Goal: Book appointment/travel/reservation

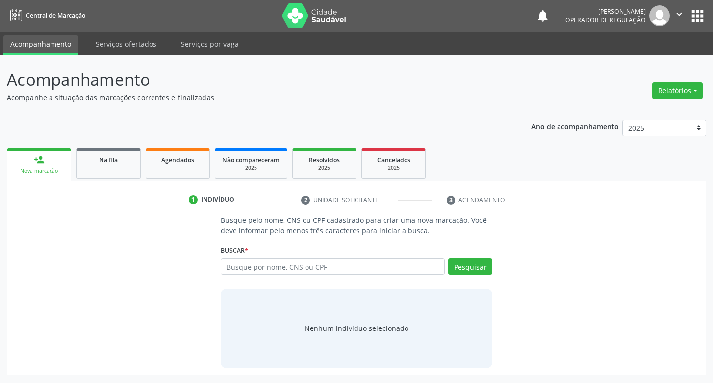
click at [298, 264] on input "text" at bounding box center [333, 266] width 224 height 17
type input "6"
type input "708403202772860"
click at [476, 269] on button "Pesquisar" at bounding box center [470, 266] width 44 height 17
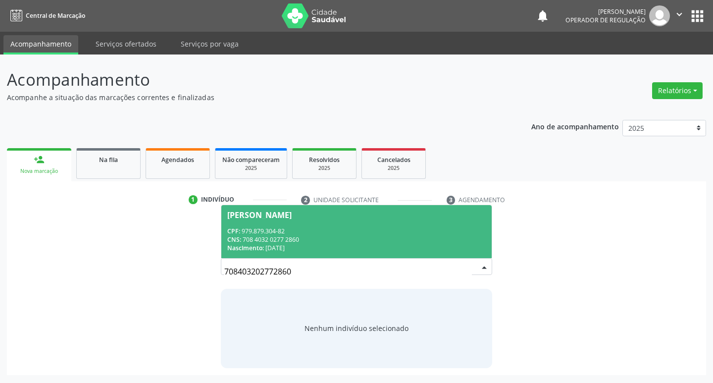
click at [300, 231] on div "CPF: 979.879.304-82" at bounding box center [356, 231] width 259 height 8
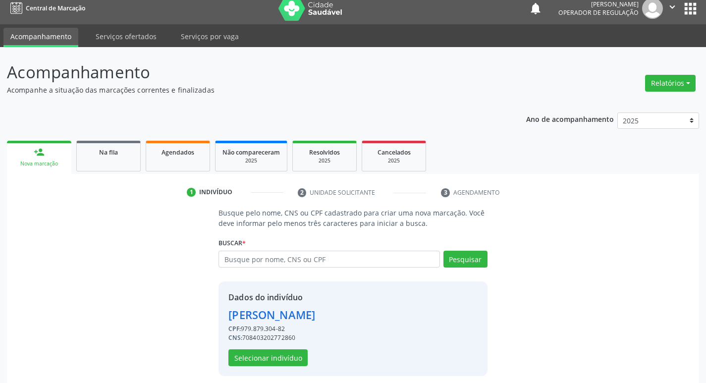
scroll to position [14, 0]
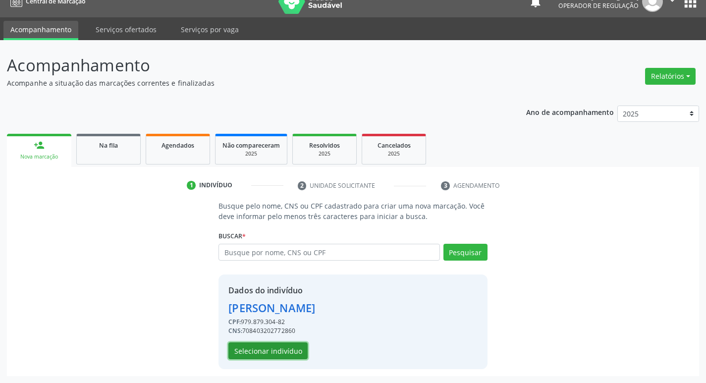
click at [280, 350] on button "Selecionar indivíduo" at bounding box center [267, 350] width 79 height 17
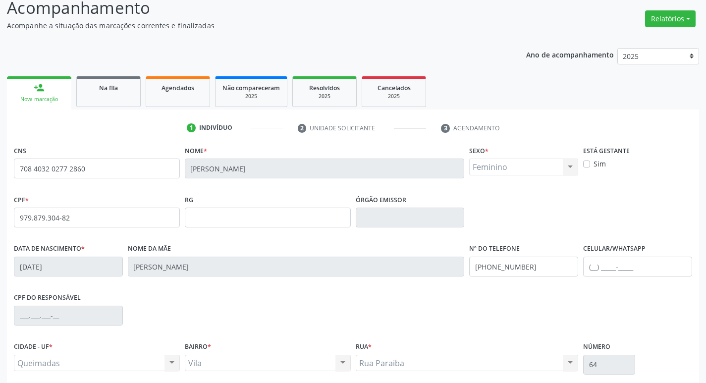
scroll to position [154, 0]
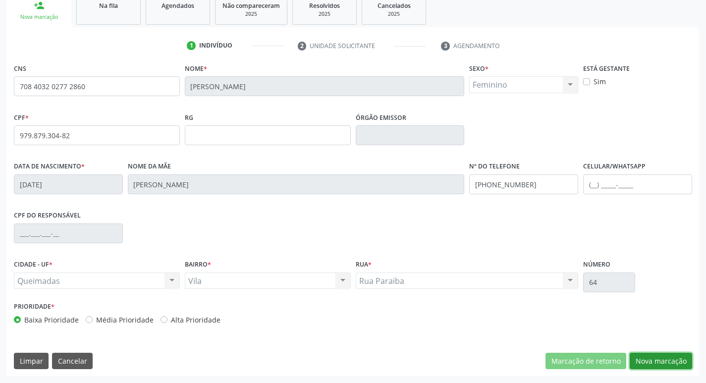
click at [659, 357] on button "Nova marcação" at bounding box center [661, 361] width 62 height 17
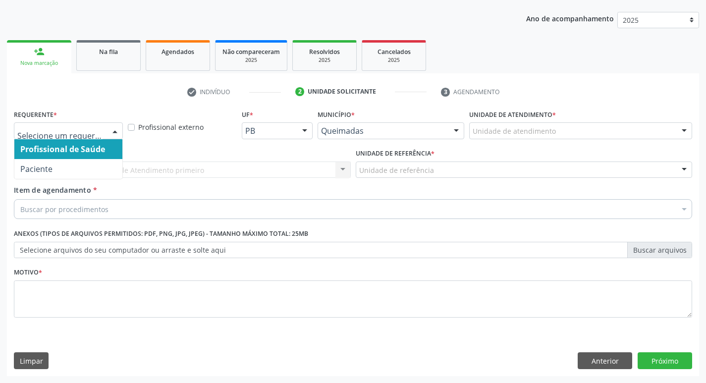
click at [92, 137] on div at bounding box center [68, 130] width 109 height 17
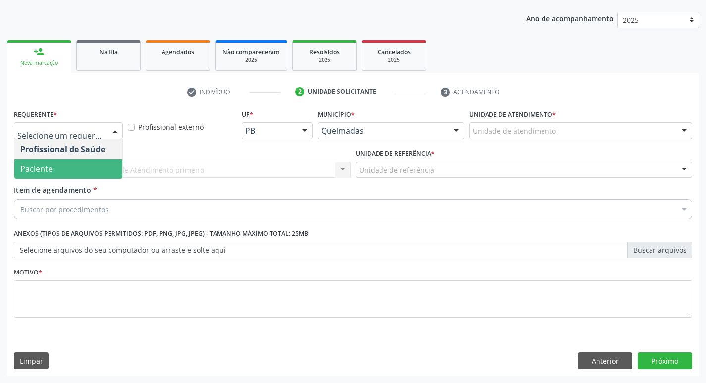
click at [65, 174] on span "Paciente" at bounding box center [68, 169] width 108 height 20
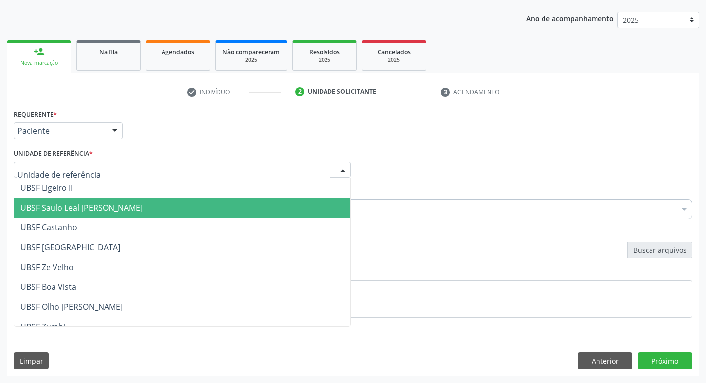
type input "V"
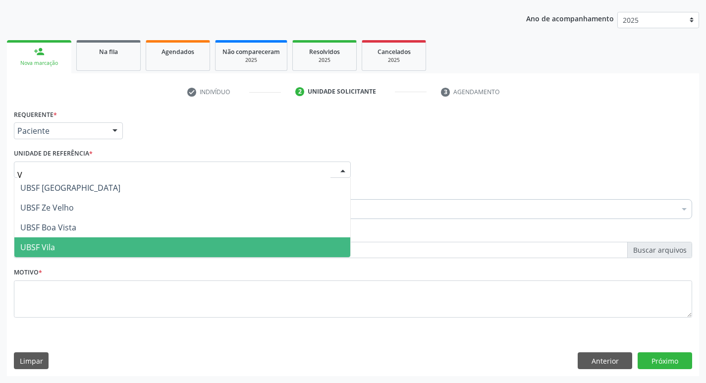
click at [56, 253] on span "UBSF Vila" at bounding box center [182, 247] width 336 height 20
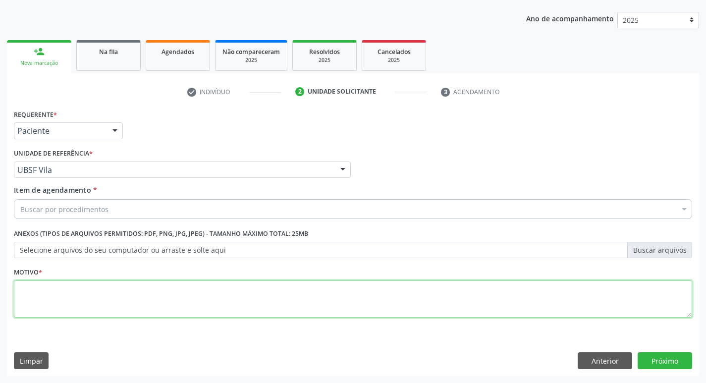
click at [57, 294] on textarea at bounding box center [353, 299] width 678 height 38
type textarea "AVALIACAO"
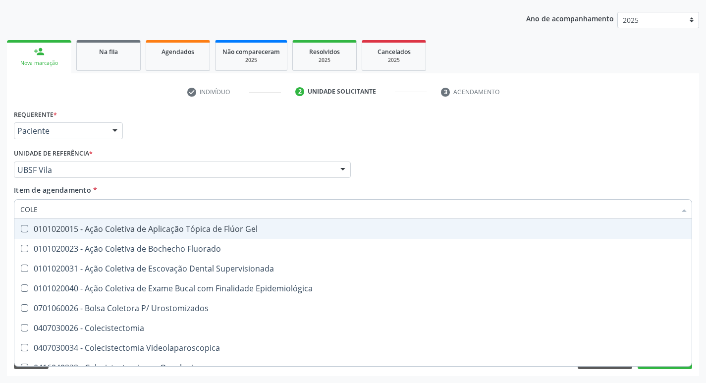
type input "COLES"
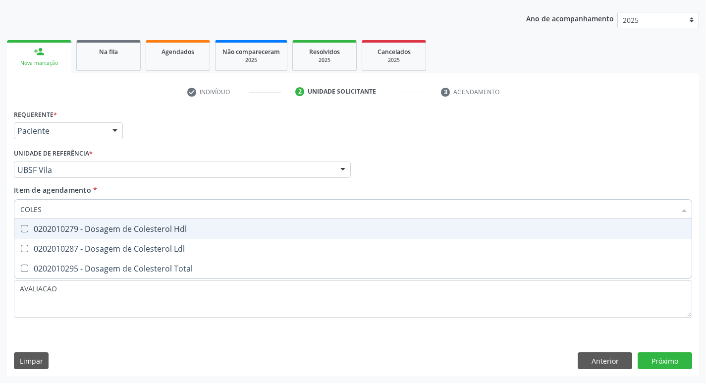
click at [103, 228] on div "0202010279 - Dosagem de Colesterol Hdl" at bounding box center [352, 229] width 665 height 8
checkbox Hdl "true"
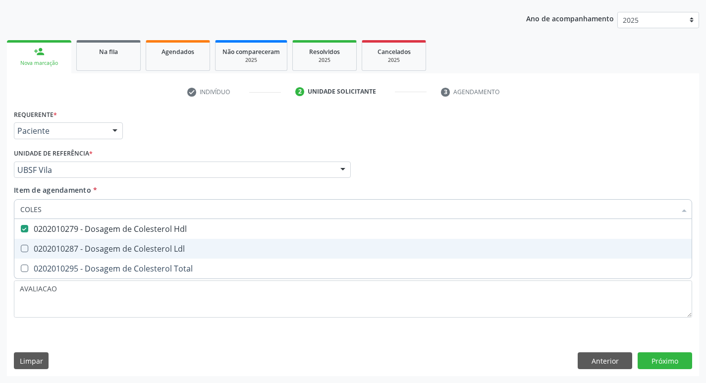
click at [108, 249] on div "0202010287 - Dosagem de Colesterol Ldl" at bounding box center [352, 249] width 665 height 8
checkbox Ldl "true"
type input "COLE"
checkbox Hdl "false"
checkbox Ldl "false"
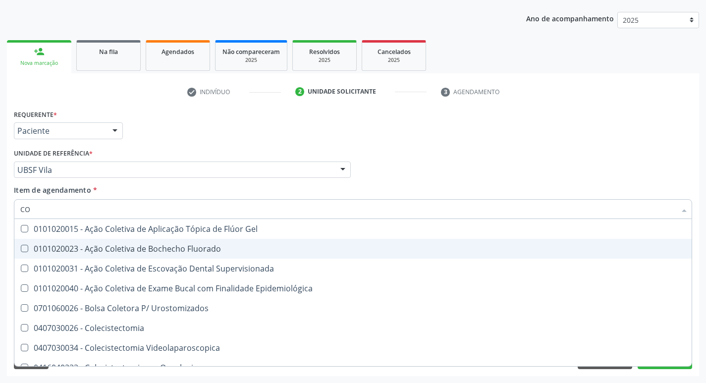
type input "C"
checkbox Hdl "false"
checkbox Ldl "false"
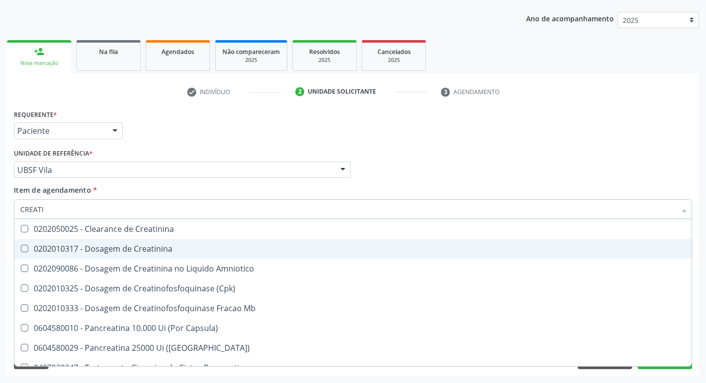
type input "CREATIN"
click at [108, 249] on div "0202010317 - Dosagem de Creatinina" at bounding box center [352, 249] width 665 height 8
checkbox Creatinina "true"
type input "CREA"
checkbox Creatinina "false"
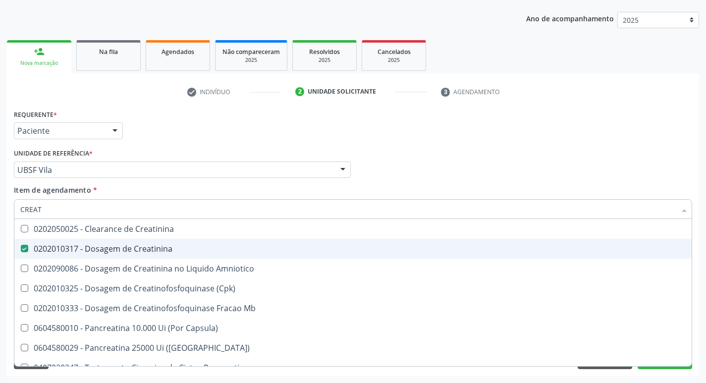
checkbox Amniotico "false"
checkbox Mb "true"
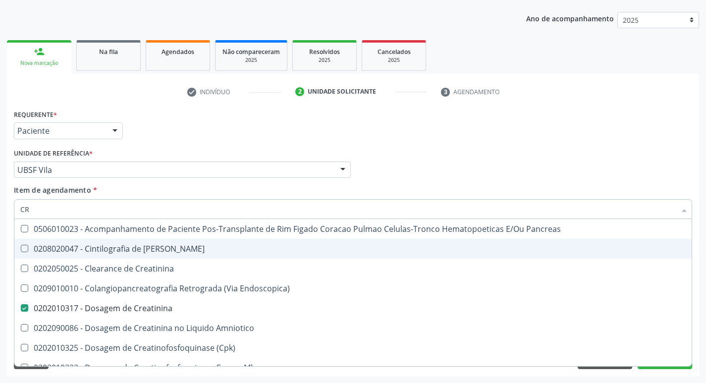
type input "C"
checkbox Creatinina "false"
checkbox Oncologia "false"
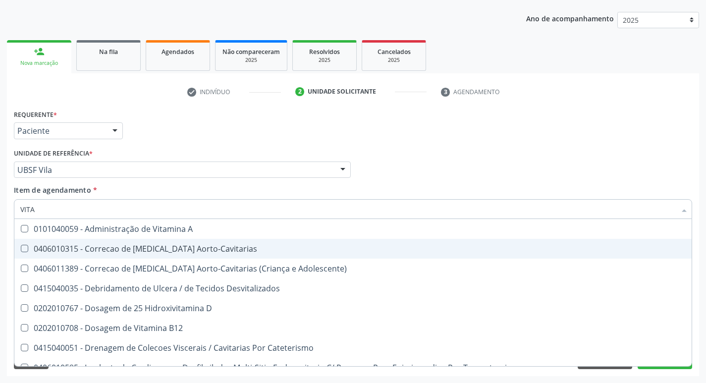
type input "VITAM"
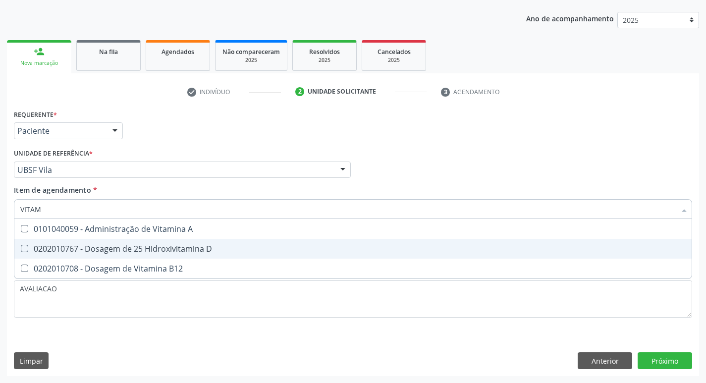
click at [109, 250] on div "0202010767 - Dosagem de 25 Hidroxivitamina D" at bounding box center [352, 249] width 665 height 8
checkbox D "true"
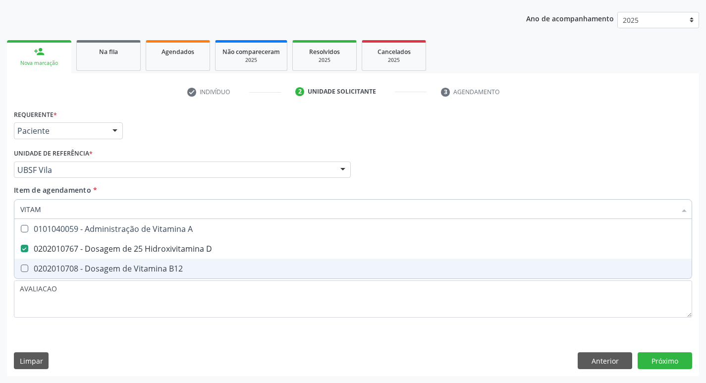
click at [121, 266] on div "0202010708 - Dosagem de Vitamina B12" at bounding box center [352, 269] width 665 height 8
checkbox B12 "true"
type input "VITA"
checkbox D "false"
checkbox B12 "false"
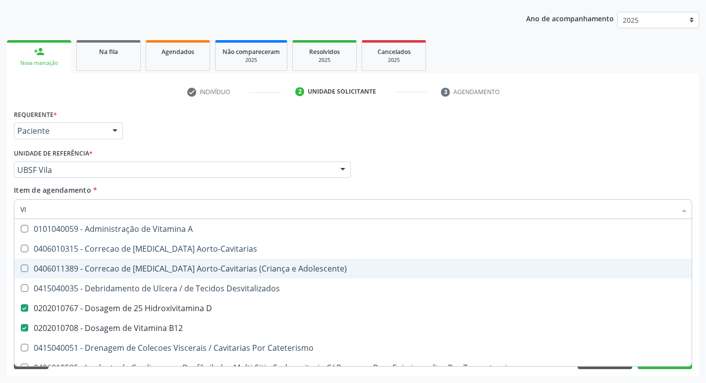
type input "V"
checkbox D "false"
checkbox B12 "false"
checkbox Cateterismo "false"
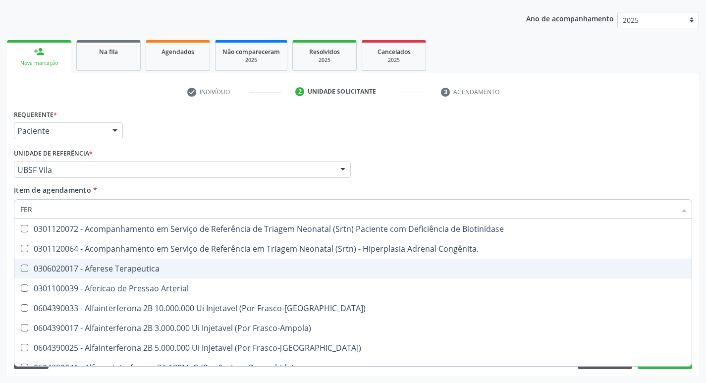
type input "FERR"
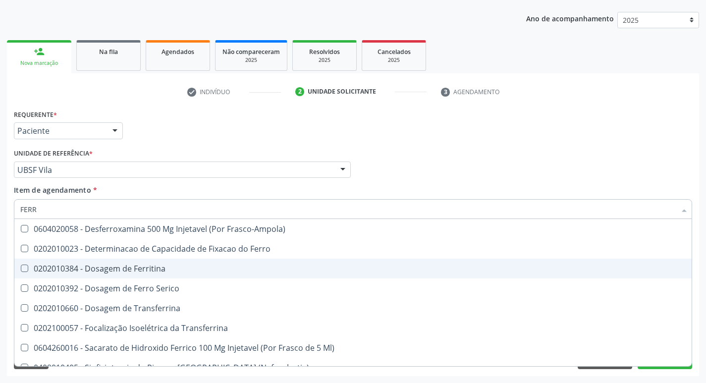
click at [140, 274] on span "0202010384 - Dosagem de Ferritina" at bounding box center [352, 269] width 677 height 20
checkbox Ferritina "true"
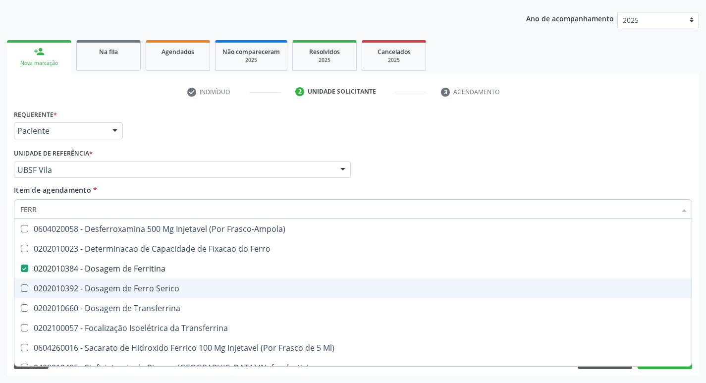
click at [140, 284] on div "0202010392 - Dosagem de Ferro Serico" at bounding box center [352, 288] width 665 height 8
checkbox Serico "true"
type input "FER"
checkbox Ferritina "false"
checkbox Serico "false"
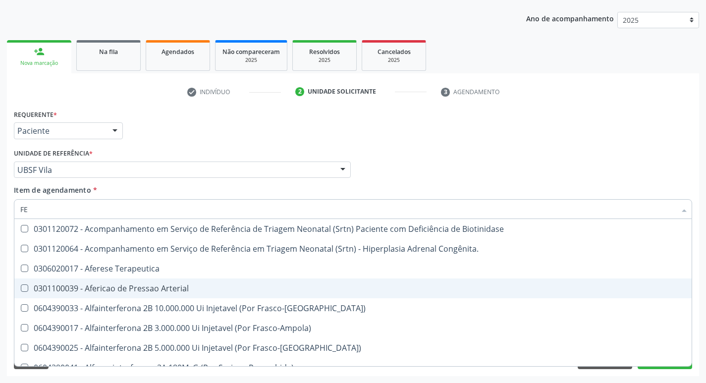
type input "F"
checkbox Ferritina "false"
checkbox Serico "false"
checkbox Titânio "false"
checkbox Inferior "false"
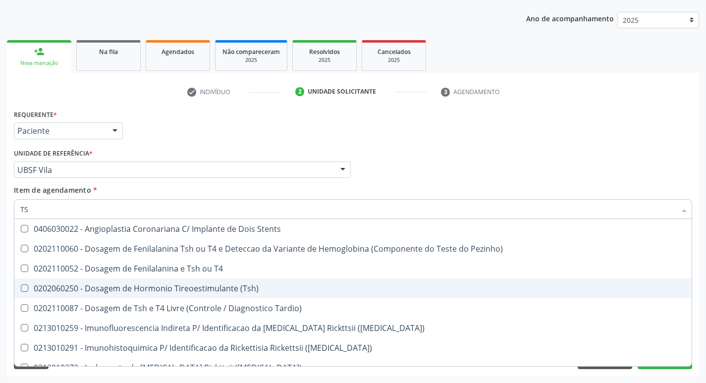
type input "TSH"
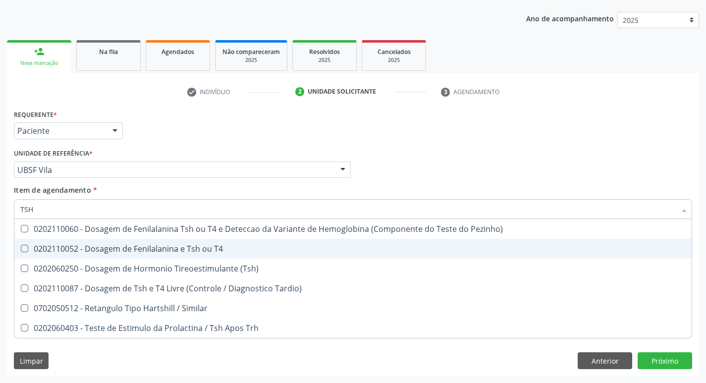
click at [165, 248] on div "0202110052 - Dosagem de Fenilalanina e Tsh ou T4" at bounding box center [352, 249] width 665 height 8
checkbox T4 "false"
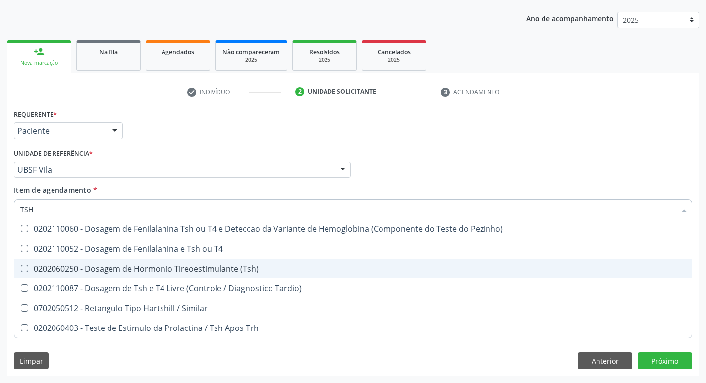
click at [160, 271] on div "0202060250 - Dosagem de Hormonio Tireoestimulante (Tsh)" at bounding box center [352, 269] width 665 height 8
checkbox \(Tsh\) "true"
type input "TS"
checkbox \(Tsh\) "false"
checkbox Tardio\) "true"
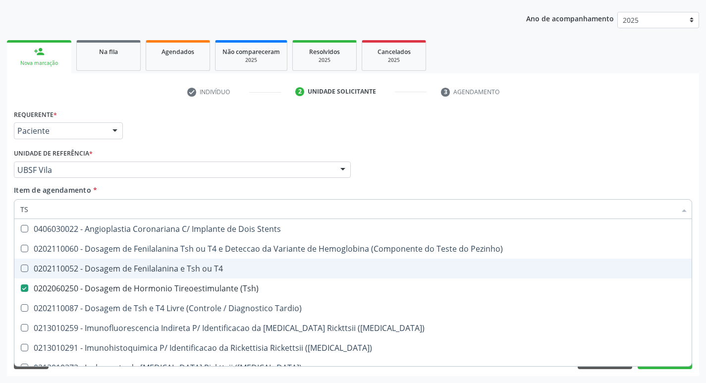
type input "T"
checkbox \(Tsh\) "false"
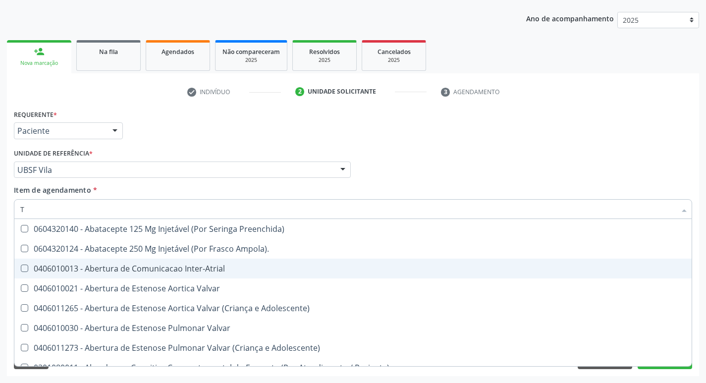
type input "T4"
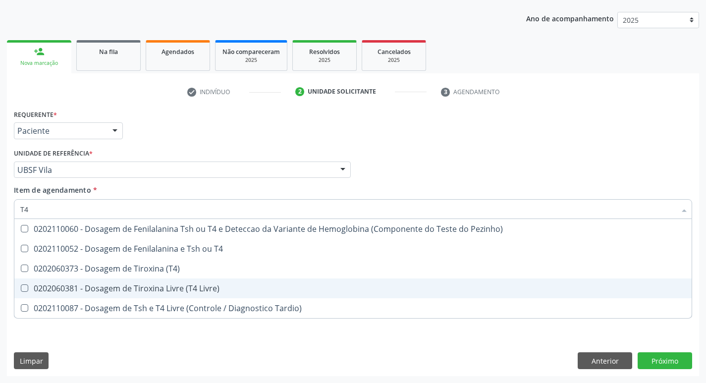
click at [195, 288] on div "0202060381 - Dosagem de Tiroxina Livre (T4 Livre)" at bounding box center [352, 288] width 665 height 8
checkbox Livre\) "true"
type input "T"
checkbox Livre\) "false"
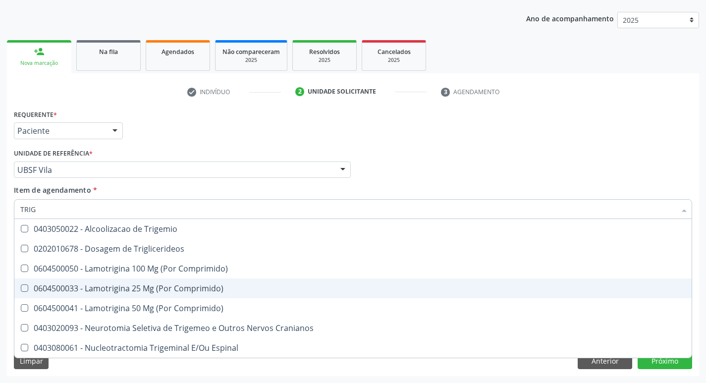
type input "TRIGL"
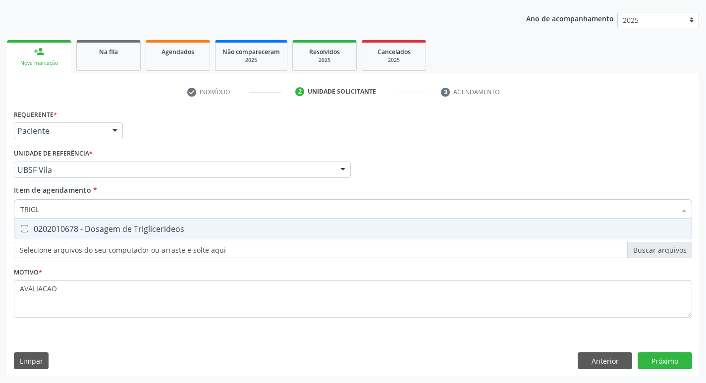
click at [165, 233] on div "0202010678 - Dosagem de Triglicerideos" at bounding box center [352, 229] width 665 height 8
checkbox Triglicerideos "true"
type input "TRIG"
checkbox Triglicerideos "false"
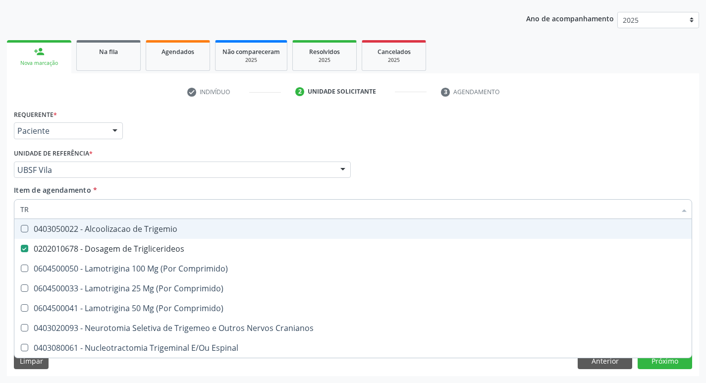
type input "T"
checkbox Triglicerideos "false"
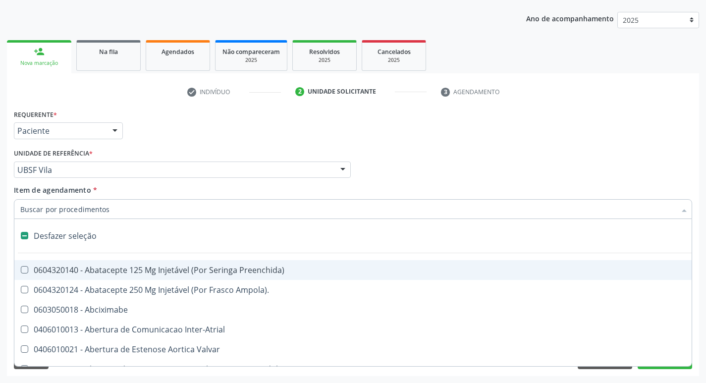
type input "U"
checkbox Coledocoplastia "true"
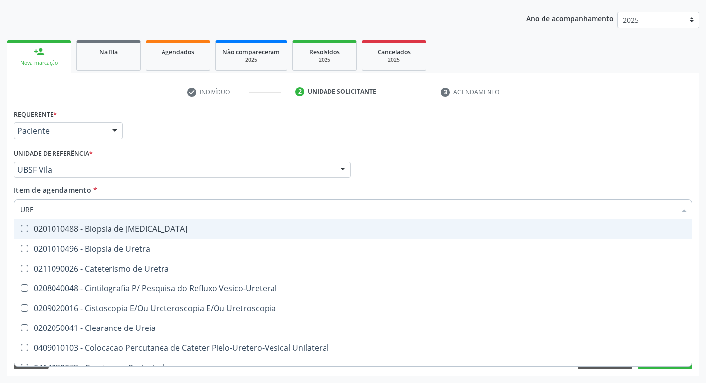
type input "UREI"
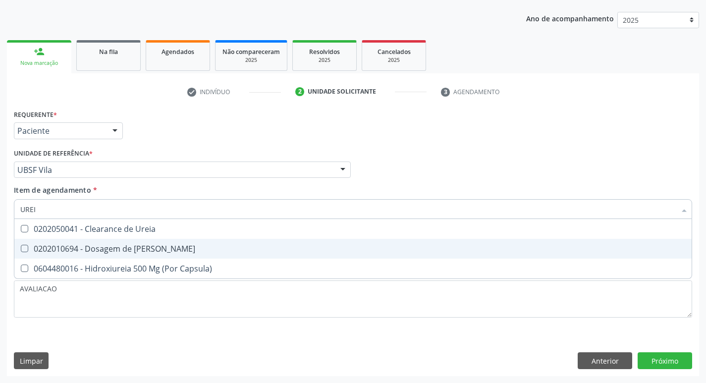
click at [182, 243] on span "0202010694 - Dosagem de [PERSON_NAME]" at bounding box center [352, 249] width 677 height 20
checkbox Ureia "true"
type input "URE"
checkbox Ureia "false"
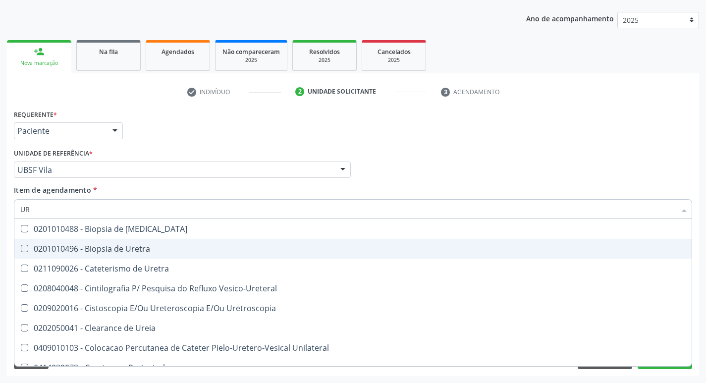
type input "U"
checkbox Ureia "false"
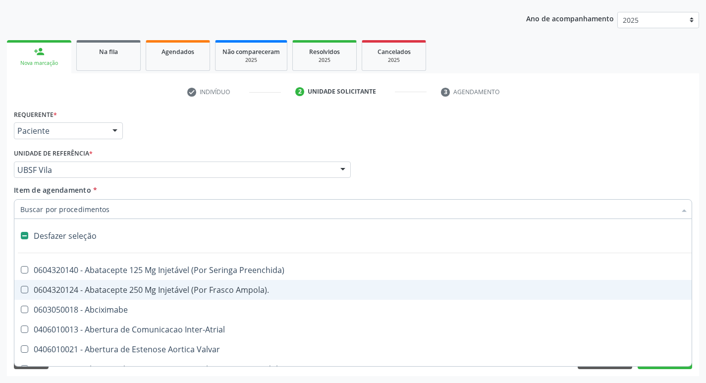
type input "2"
checkbox Total "true"
checkbox Monopolar "true"
checkbox Quadril "true"
checkbox Biologica "true"
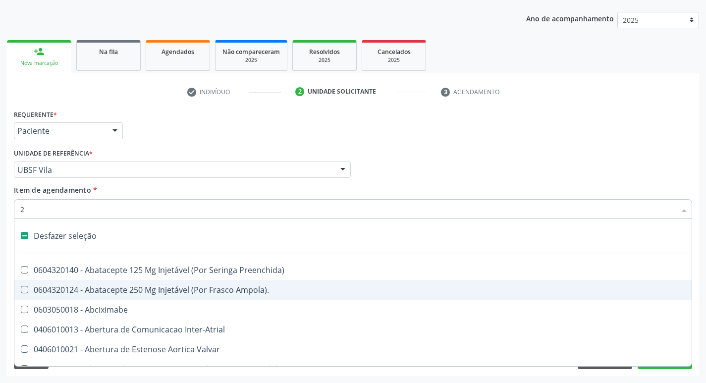
checkbox Percutanea "true"
checkbox Hidrocefalia "true"
checkbox Internado "true"
checkbox Anos\) "true"
checkbox Aorto-Cavitarias "true"
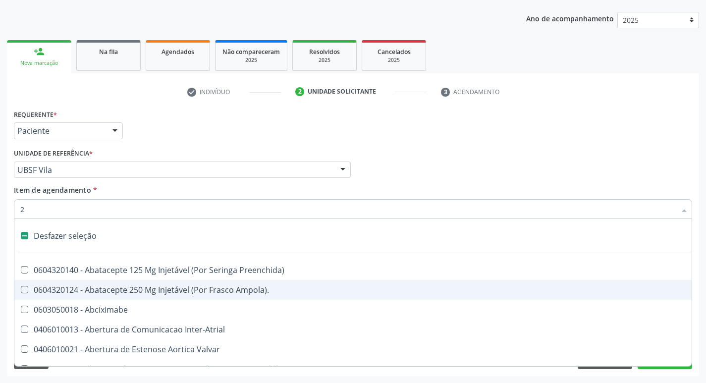
checkbox Congenita "true"
checkbox Adolescente\) "true"
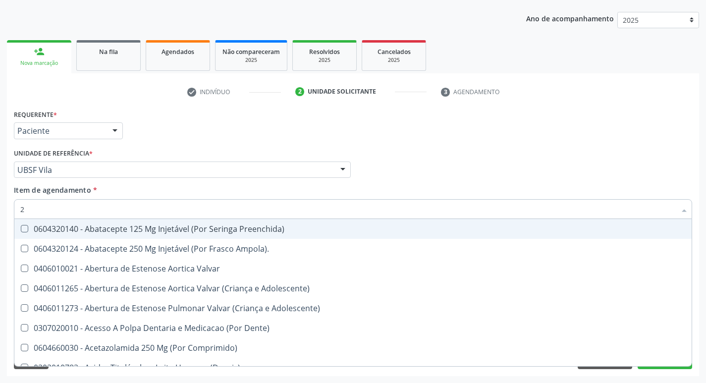
type input "20205001"
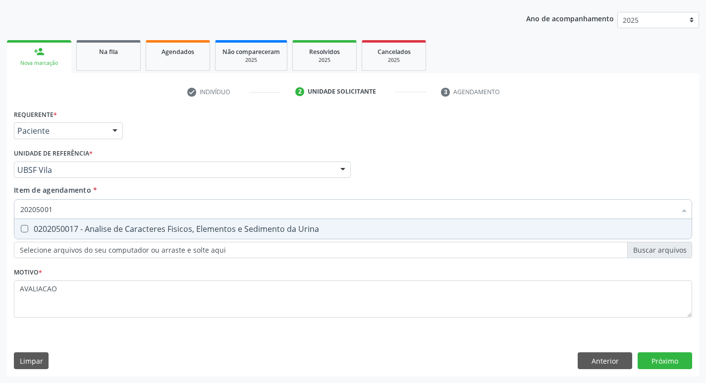
click at [120, 225] on div "0202050017 - Analise de Caracteres Fisicos, Elementos e Sedimento da Urina" at bounding box center [352, 229] width 665 height 8
checkbox Urina "true"
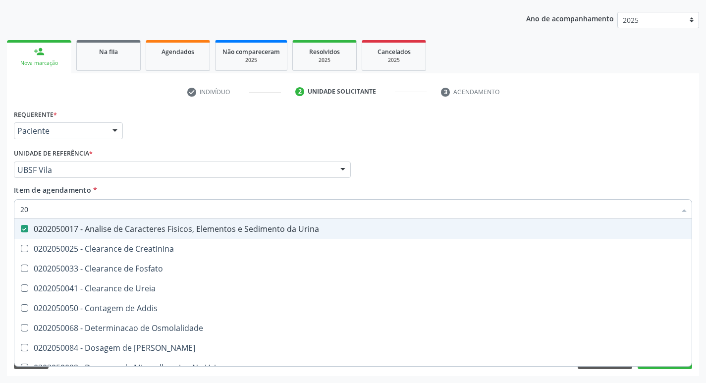
type input "2"
checkbox Urina "false"
checkbox Ureia "false"
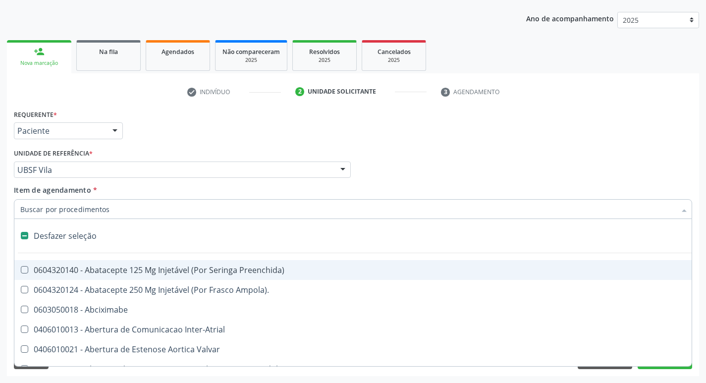
type input "G"
checkbox Urina "false"
checkbox Aberto\) "true"
checkbox Comprimido\) "true"
checkbox Sanitária "true"
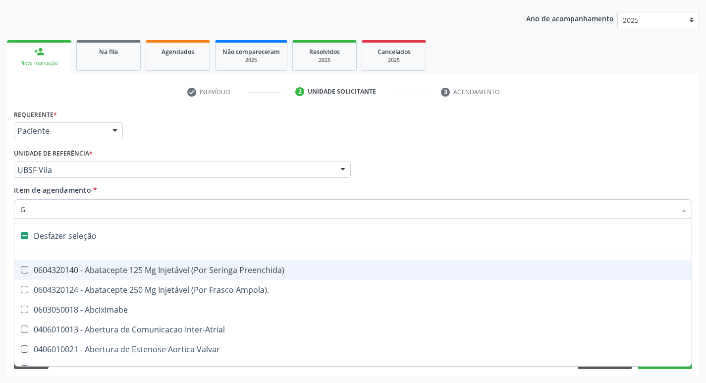
checkbox Criança "true"
checkbox Cardiorrafia "true"
checkbox Estranho "true"
checkbox Cardiaco "true"
checkbox Encefalica "true"
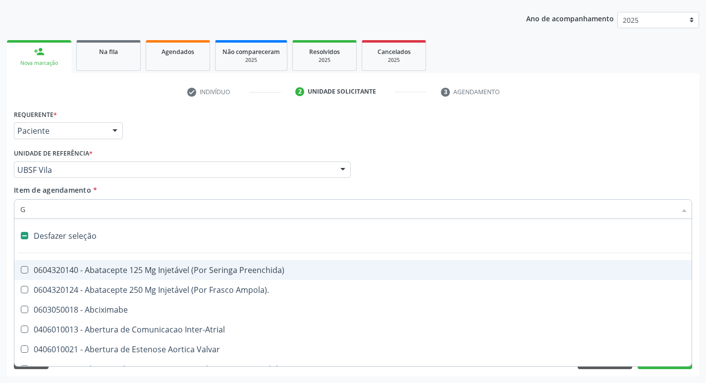
checkbox Osso "true"
checkbox \(Dacriocintilografia\) "true"
checkbox Estimulo "true"
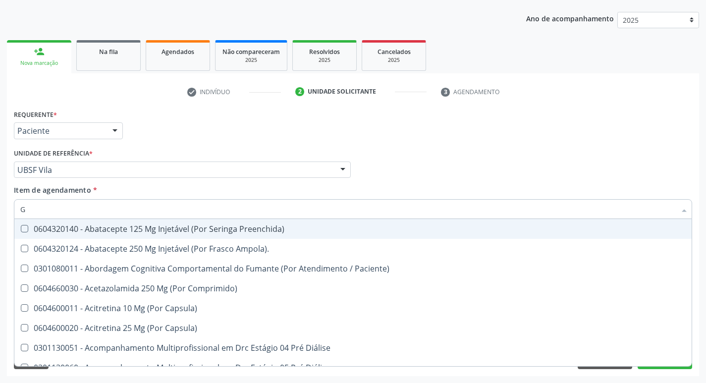
type input "GLICOSE"
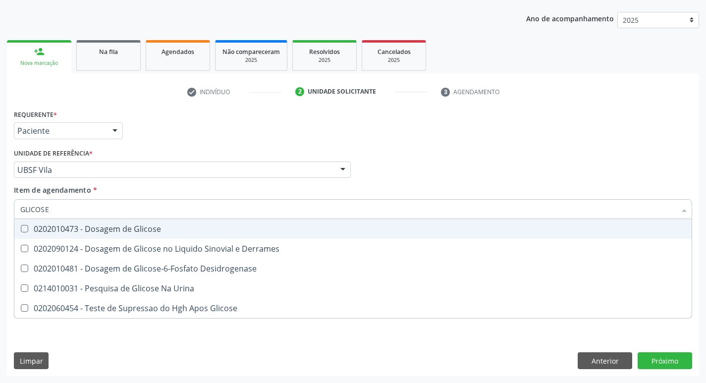
click at [131, 228] on div "0202010473 - Dosagem de Glicose" at bounding box center [352, 229] width 665 height 8
checkbox Glicose "true"
type input "GLICOS"
checkbox Glicose "false"
checkbox Derrames "true"
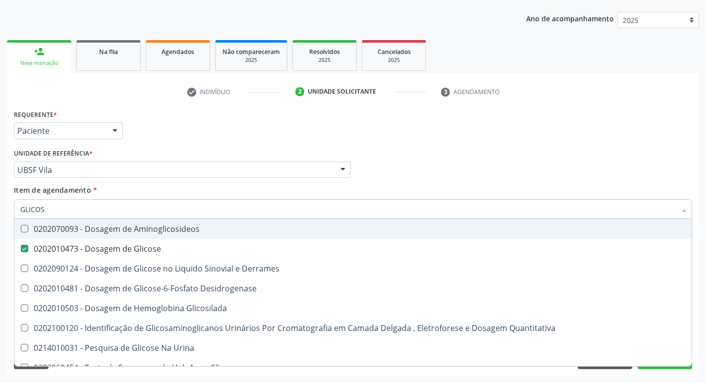
type input "GLICO"
checkbox Glicose "false"
checkbox Derrames "true"
type input "GLI"
checkbox Derrames "false"
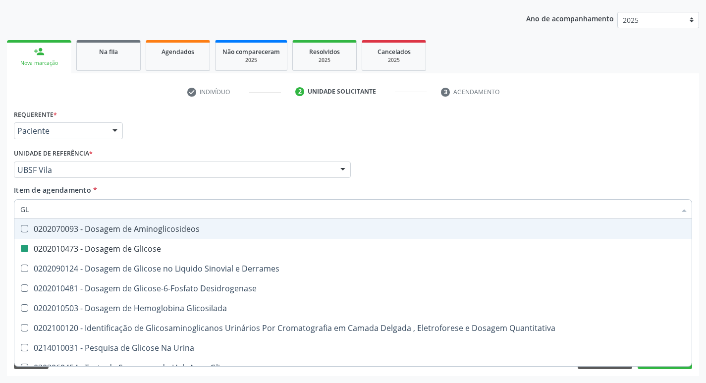
type input "G"
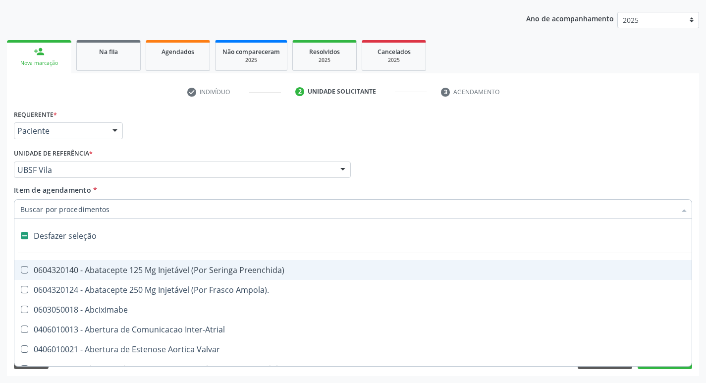
type input "C"
checkbox Dedo "true"
checkbox Urina "false"
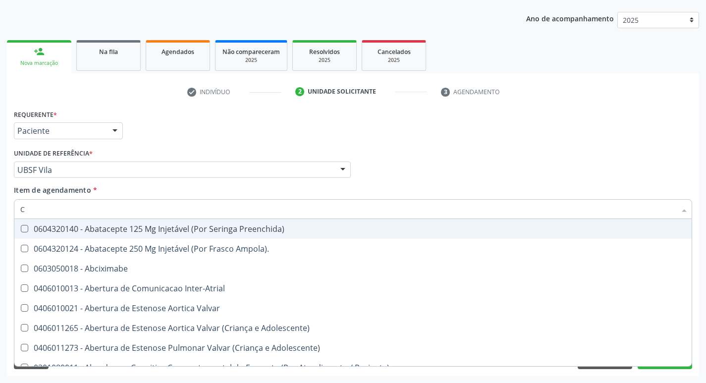
type input "CO"
checkbox Frasco-Ampola\) "true"
checkbox Urina "false"
checkbox Comprimido\) "true"
checkbox G\) "true"
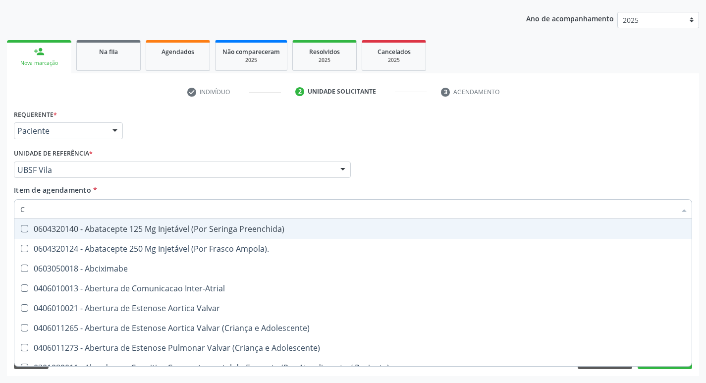
checkbox Ml\) "true"
checkbox Comprimido\) "true"
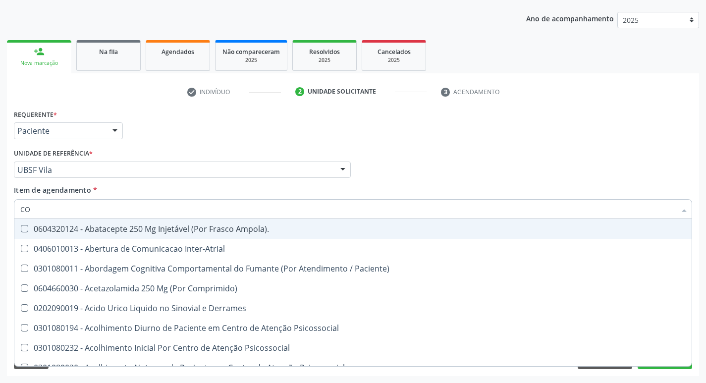
type input "COL"
checkbox Urina "false"
checkbox Vasos\) "true"
checkbox Aortico "true"
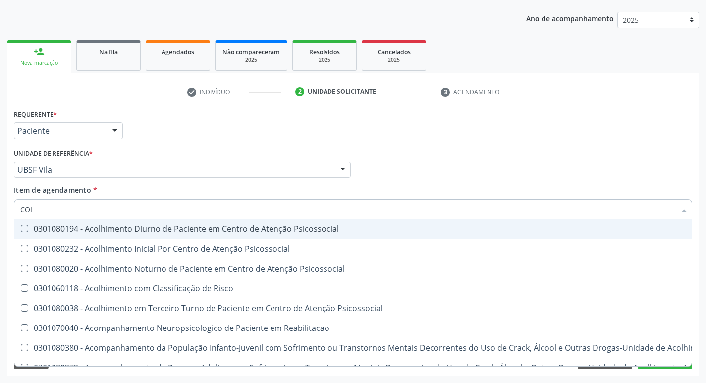
type input "COLE"
checkbox Mama "true"
checkbox Utero "true"
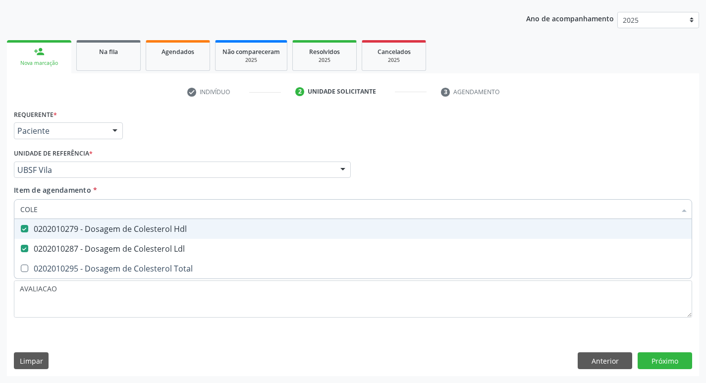
type input "COLES"
checkbox Hdl "true"
checkbox Ldl "true"
type input "COLE"
checkbox Hdl "false"
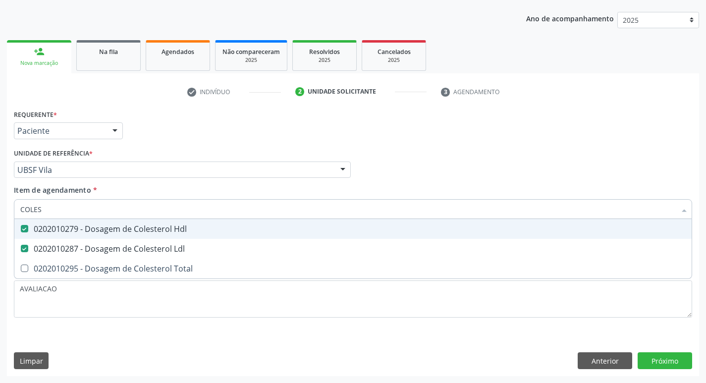
checkbox Ldl "false"
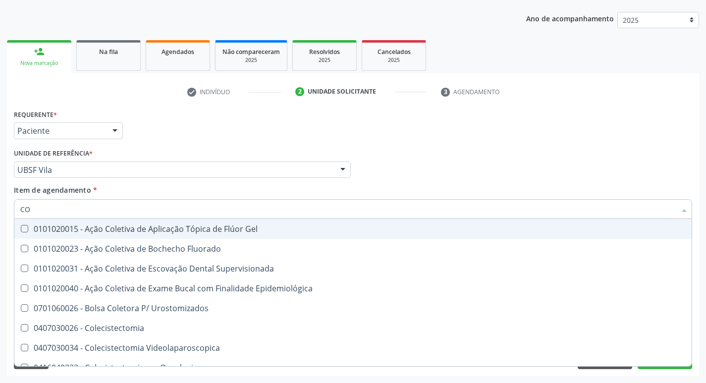
type input "C"
checkbox Hdl "false"
checkbox Ldl "false"
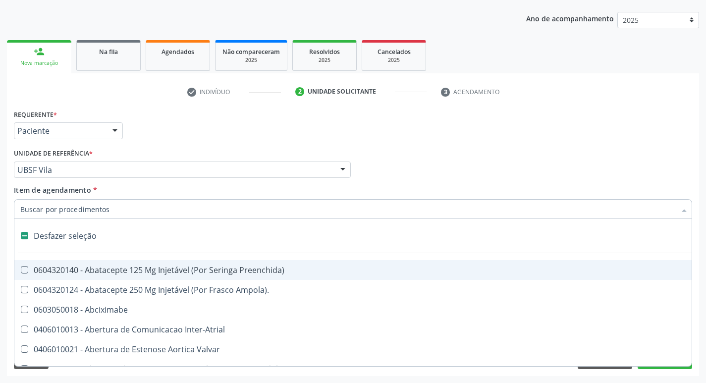
type input "H"
checkbox Urina "false"
checkbox Coronariano "true"
checkbox Lactente\) "true"
checkbox C "true"
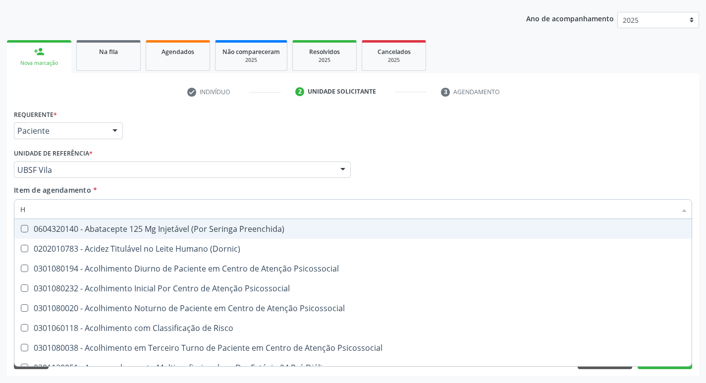
type input "HEMOGLOBINA G"
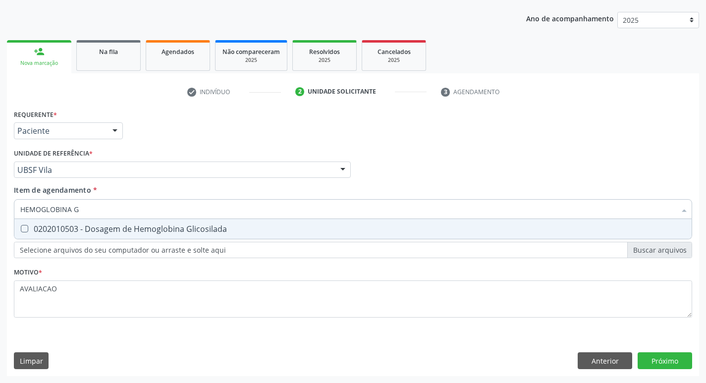
click at [142, 227] on div "0202010503 - Dosagem de Hemoglobina Glicosilada" at bounding box center [352, 229] width 665 height 8
checkbox Glicosilada "true"
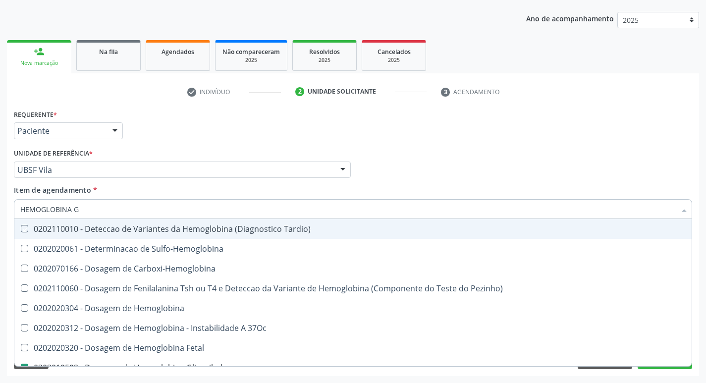
type input "HEMOGLOBINA"
checkbox Tardio\) "false"
type input "HEMOGLOBIN"
checkbox Glicosilada "false"
checkbox Hemoglobina "true"
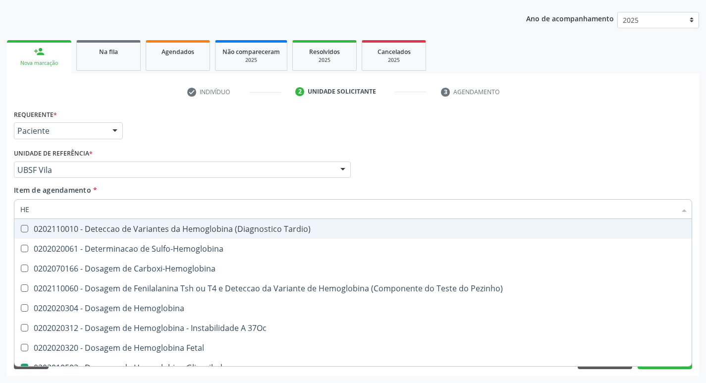
type input "H"
checkbox Hemoglobina "false"
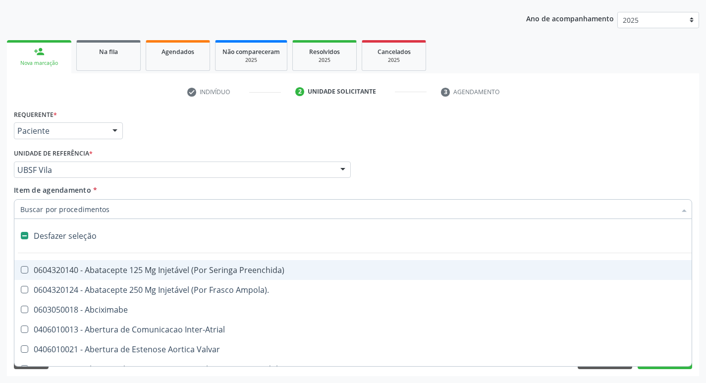
type input "H"
checkbox Urina "false"
checkbox Coronariano "true"
checkbox Lactente\) "true"
checkbox A "true"
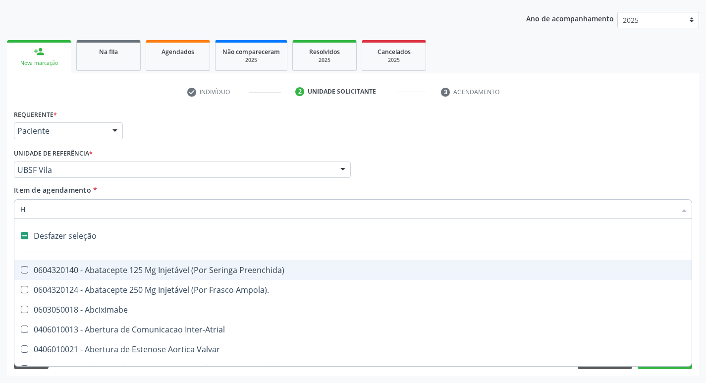
checkbox C "true"
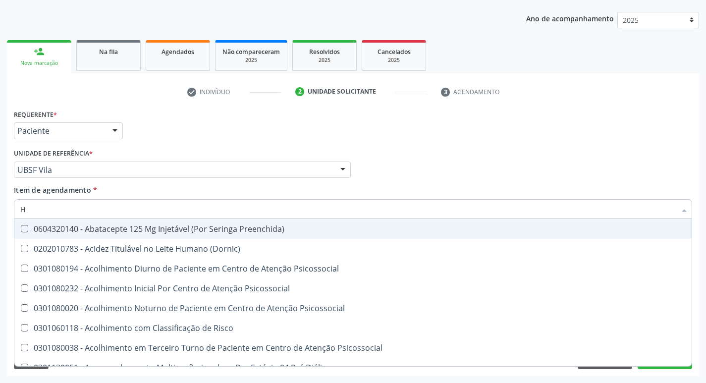
type input "HEMOGR"
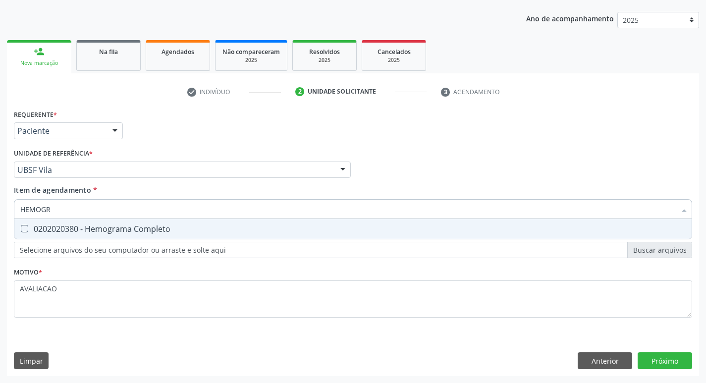
click at [150, 229] on div "0202020380 - Hemograma Completo" at bounding box center [352, 229] width 665 height 8
checkbox Completo "true"
type input "HEMOG"
checkbox Completo "false"
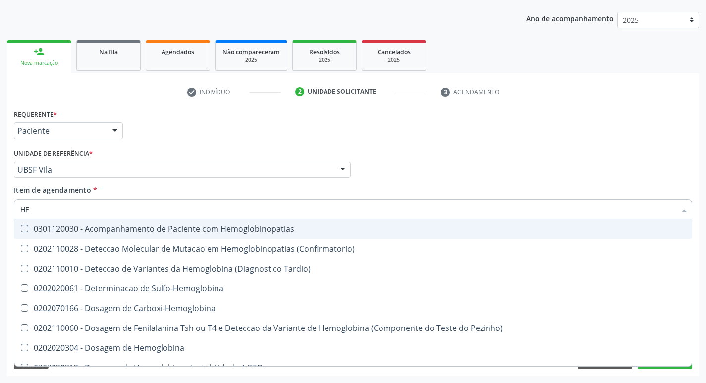
type input "H"
checkbox Glicosilada "false"
checkbox Completo "false"
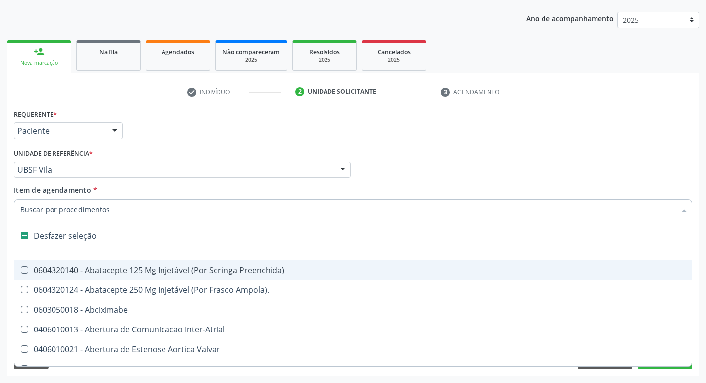
type input "S"
checkbox Revestido\) "true"
checkbox Urina "false"
checkbox \(Total\) "true"
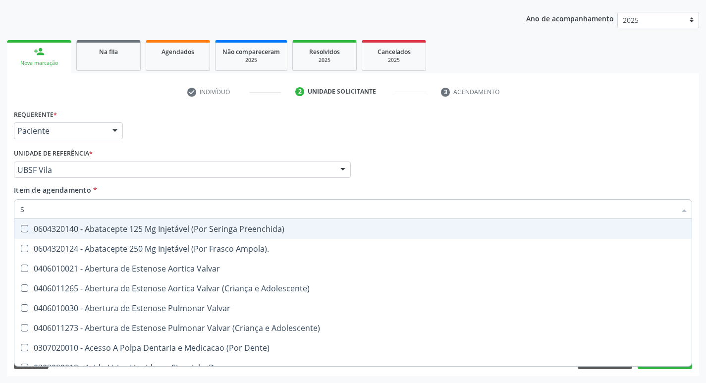
type input "SA"
checkbox Urina "false"
checkbox Stent\) "true"
checkbox Níveis "true"
checkbox Nivel "true"
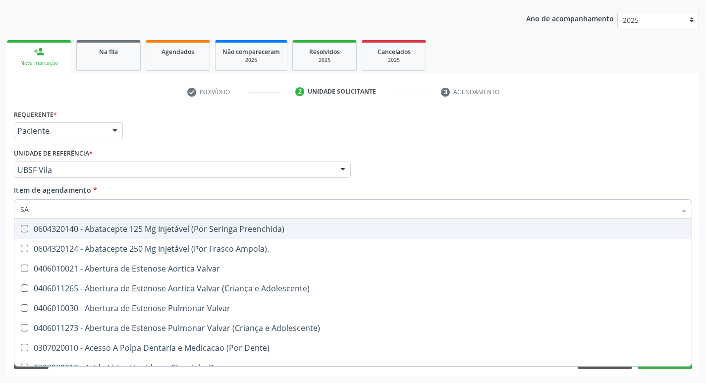
checkbox Nível "true"
checkbox Quadril "true"
checkbox Joelho "true"
checkbox Articulações "true"
checkbox Cardiovasculares "true"
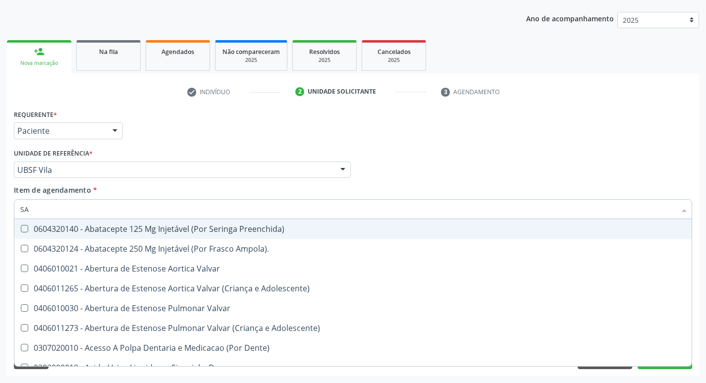
checkbox Psicossocial "true"
checkbox Atendimentos-Mês\) "true"
checkbox Especializada "true"
checkbox Comprimido\) "true"
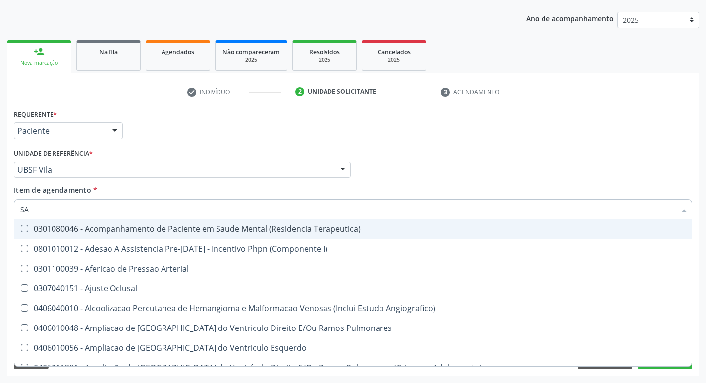
type input "SANGUE O"
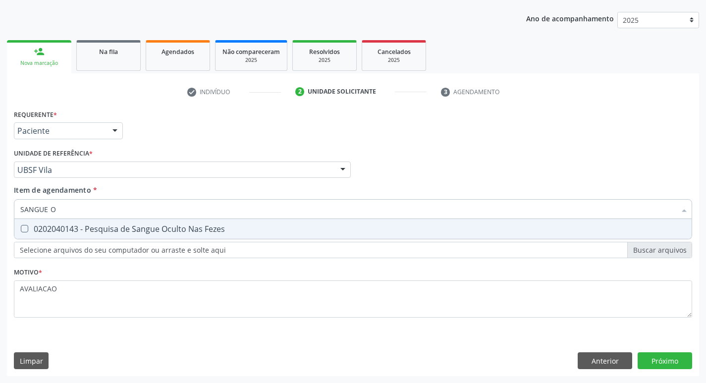
click at [106, 232] on div "0202040143 - Pesquisa de Sangue Oculto Nas Fezes" at bounding box center [352, 229] width 665 height 8
checkbox Fezes "true"
click at [668, 349] on div "Requerente * Paciente Profissional de Saúde Paciente Nenhum resultado encontrad…" at bounding box center [353, 241] width 692 height 269
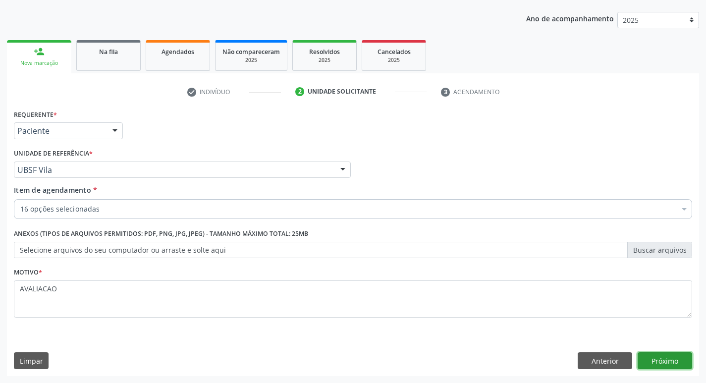
click at [655, 362] on button "Próximo" at bounding box center [665, 360] width 55 height 17
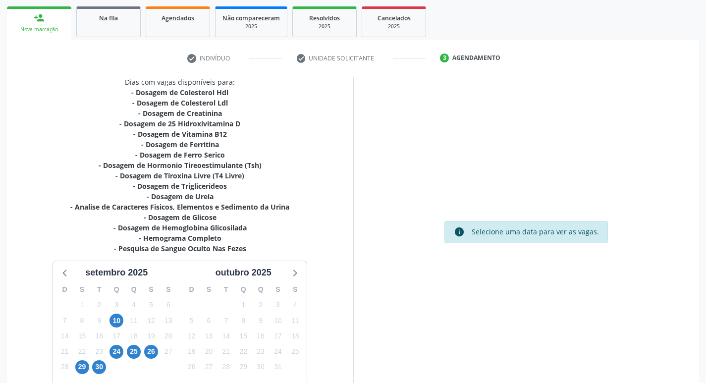
scroll to position [204, 0]
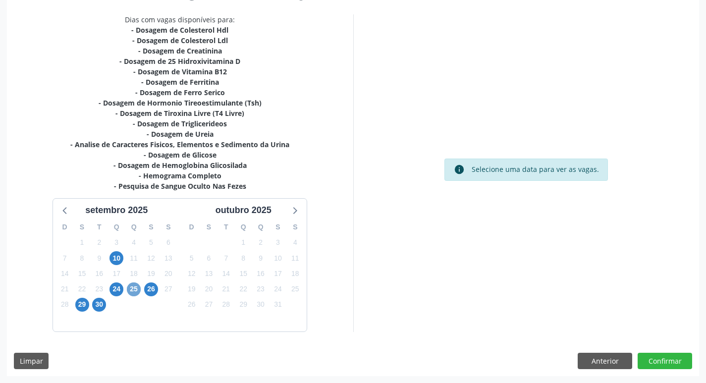
click at [138, 295] on span "25" at bounding box center [134, 289] width 14 height 14
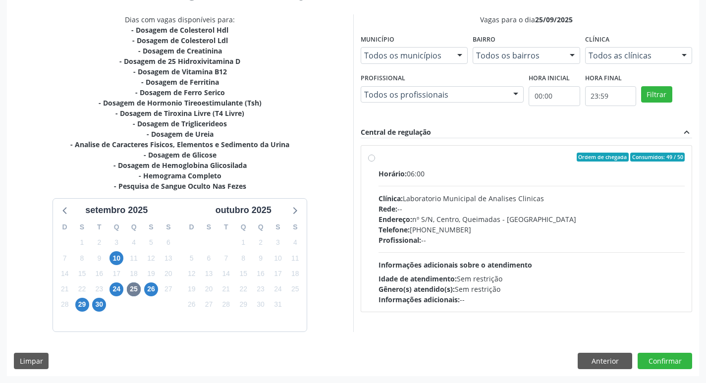
click at [424, 219] on div "Endereço: nº S/N, Centro, Queimadas - [GEOGRAPHIC_DATA]" at bounding box center [532, 219] width 307 height 10
click at [375, 162] on input "Ordem de chegada Consumidos: 49 / 50 Horário: 06:00 Clínica: Laboratorio Munici…" at bounding box center [371, 157] width 7 height 9
radio input "true"
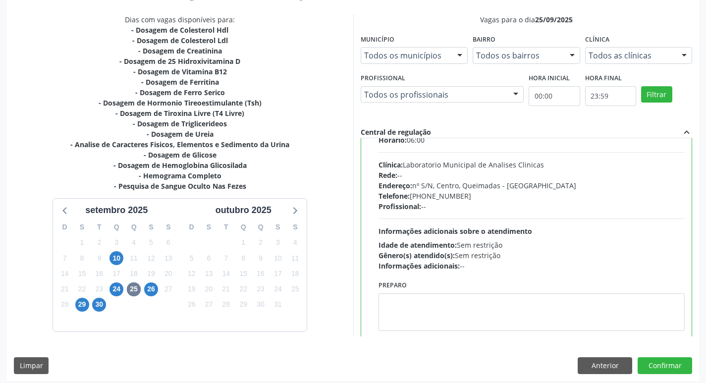
scroll to position [49, 0]
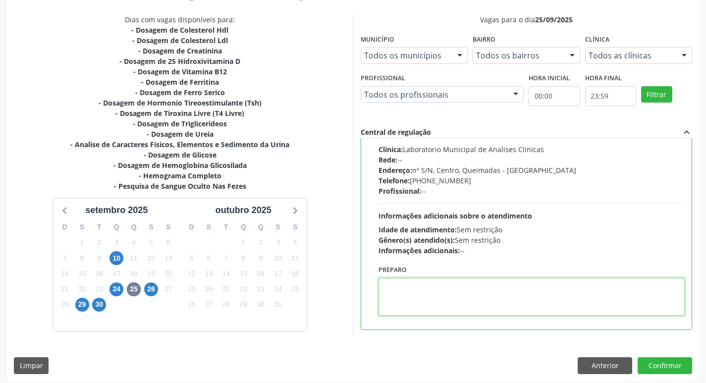
click at [422, 293] on textarea at bounding box center [532, 297] width 307 height 38
paste textarea "IR EM [GEOGRAPHIC_DATA]"
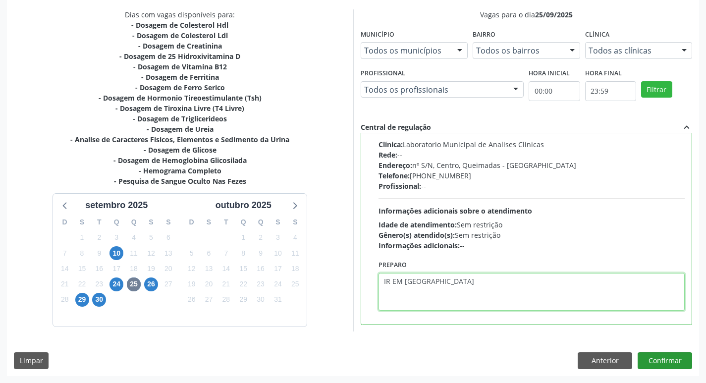
type textarea "IR EM [GEOGRAPHIC_DATA]"
click at [670, 353] on button "Confirmar" at bounding box center [665, 360] width 55 height 17
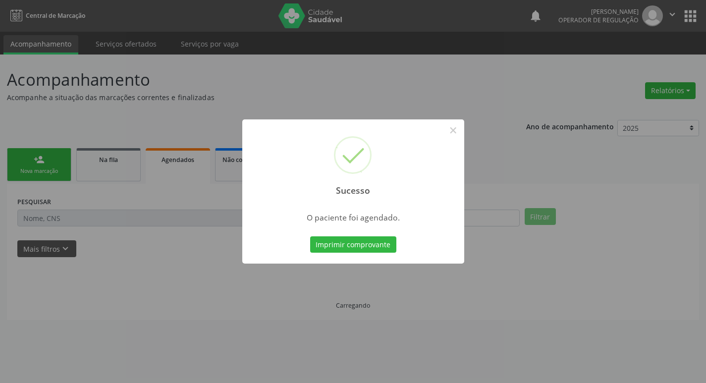
scroll to position [0, 0]
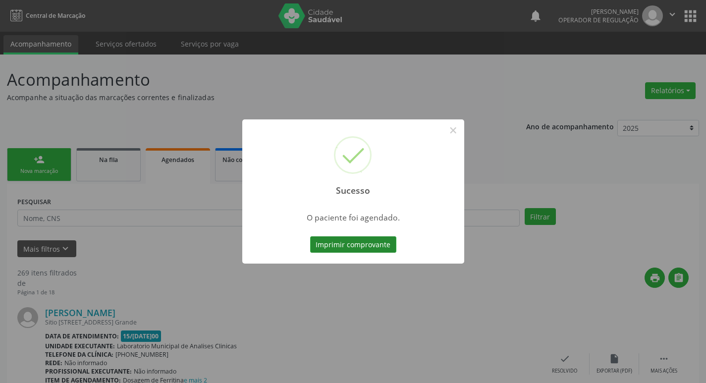
click at [328, 247] on button "Imprimir comprovante" at bounding box center [353, 244] width 86 height 17
